Goal: Transaction & Acquisition: Purchase product/service

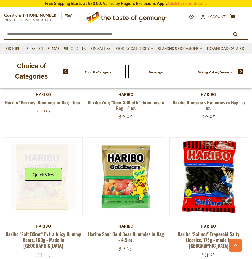
scroll to position [441, 0]
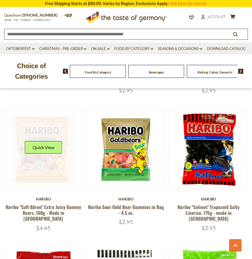
click at [55, 169] on link at bounding box center [43, 149] width 65 height 65
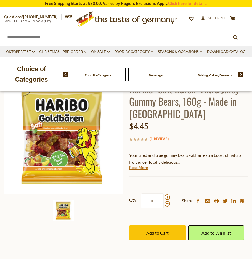
scroll to position [83, 0]
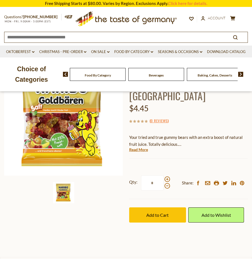
click at [140, 145] on div "Haribo Haribo "Saft Bären" Extra Juicy Gummy Bears, 160g - Made in Germany $4.4…" at bounding box center [188, 146] width 119 height 178
click at [141, 147] on link "Read More" at bounding box center [138, 150] width 19 height 6
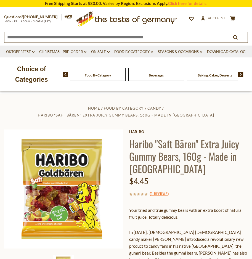
scroll to position [0, 0]
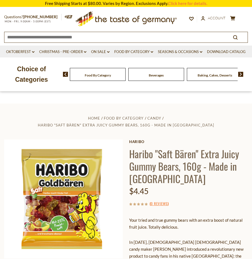
click at [147, 120] on li "Candy" at bounding box center [155, 118] width 17 height 6
click at [147, 119] on span "Candy" at bounding box center [154, 118] width 14 height 4
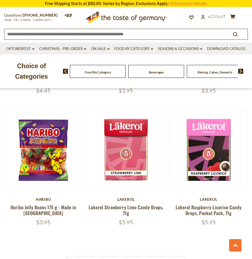
scroll to position [1628, 0]
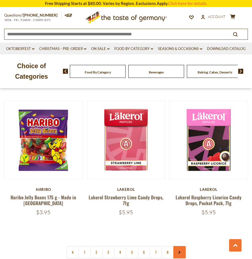
click at [178, 251] on icon at bounding box center [179, 252] width 3 height 3
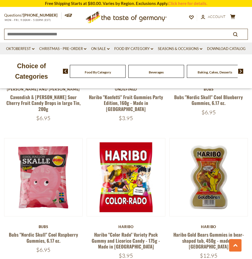
scroll to position [910, 0]
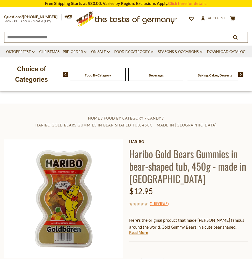
click at [139, 236] on div "Current stock: 0" at bounding box center [188, 238] width 119 height 4
click at [140, 230] on link "Read More" at bounding box center [138, 233] width 19 height 6
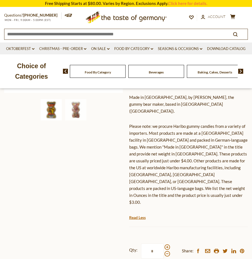
scroll to position [193, 0]
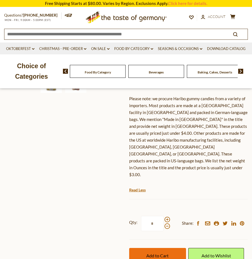
click at [167, 248] on button "Add to Cart" at bounding box center [157, 255] width 57 height 15
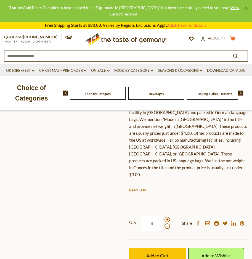
click at [233, 38] on icon at bounding box center [232, 38] width 5 height 5
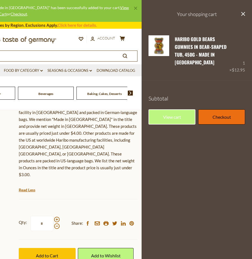
click at [223, 120] on link "Checkout" at bounding box center [221, 116] width 47 height 15
